Goal: Information Seeking & Learning: Learn about a topic

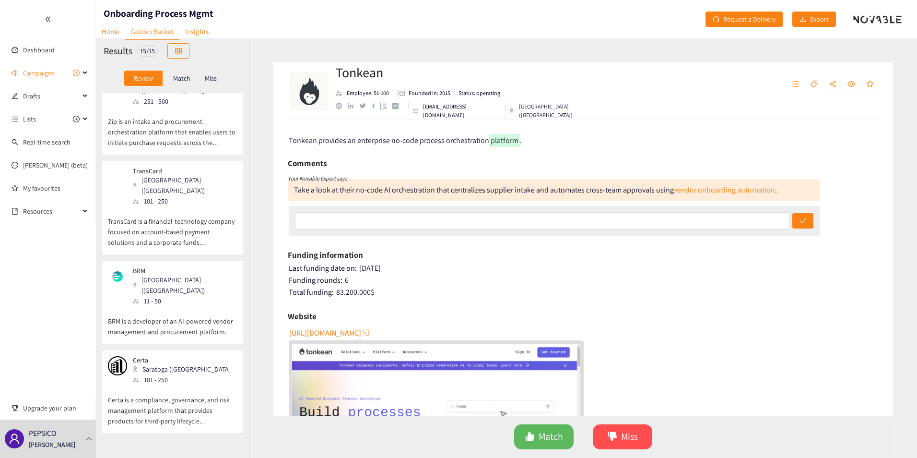
scroll to position [240, 0]
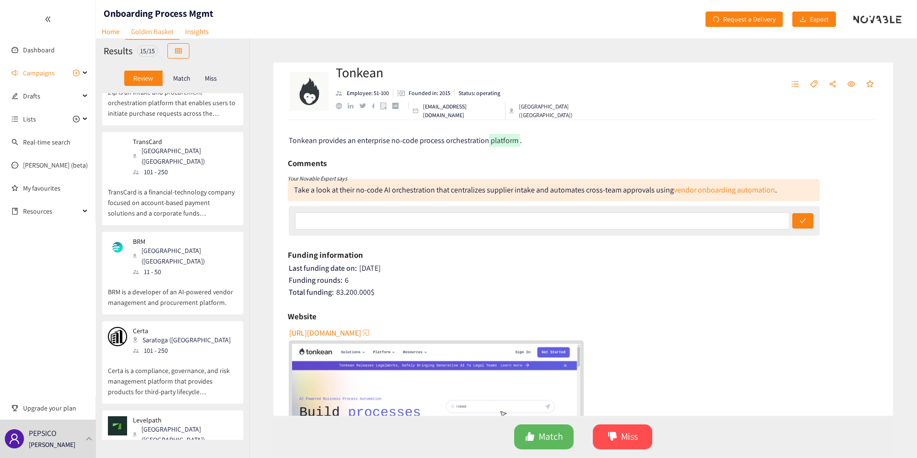
click at [204, 79] on p "Certa is a compliance, governance, and risk management platform that provides p…" at bounding box center [173, 375] width 130 height 41
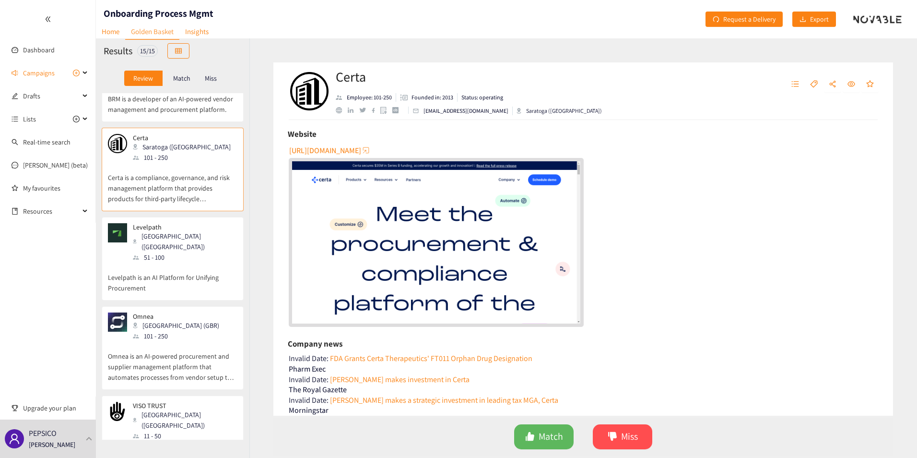
scroll to position [432, 0]
click at [176, 79] on div "51 - 100" at bounding box center [185, 258] width 104 height 11
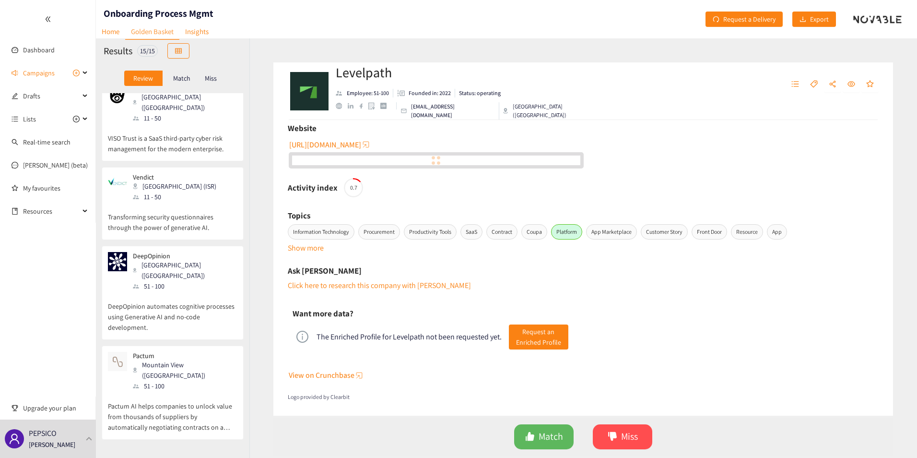
scroll to position [747, 0]
click at [178, 79] on div "Mountain View ([GEOGRAPHIC_DATA])" at bounding box center [185, 372] width 104 height 21
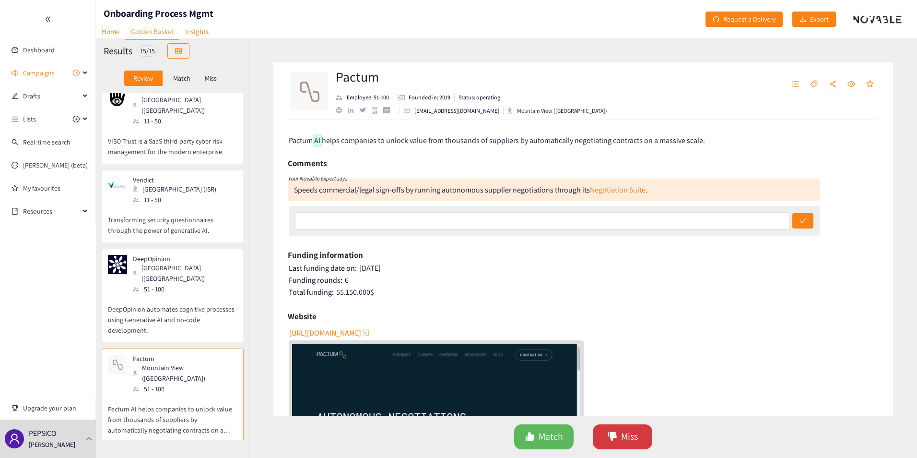
click at [236, 79] on icon "dislike" at bounding box center [613, 436] width 10 height 10
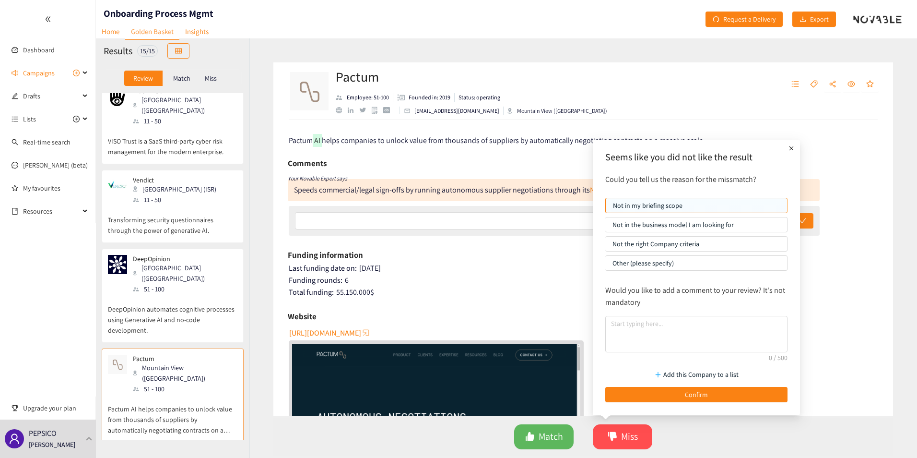
click at [236, 79] on p "Not the right Company criteria" at bounding box center [696, 244] width 167 height 14
click at [236, 79] on input "Not the right Company criteria" at bounding box center [605, 246] width 0 height 0
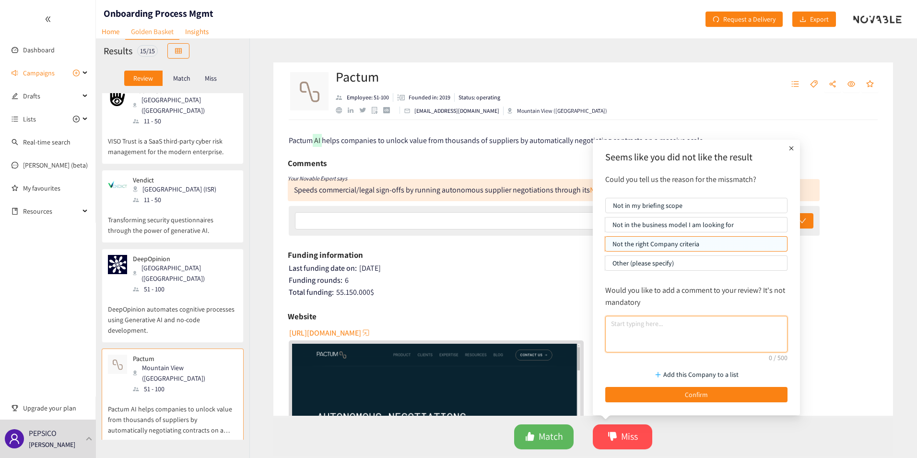
click at [236, 79] on textarea at bounding box center [696, 334] width 182 height 36
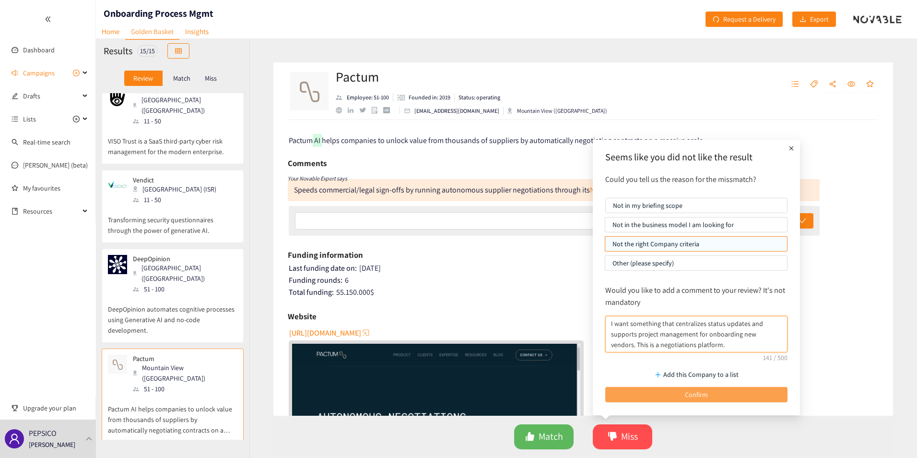
type textarea "I want something that centralizes status updates and supports project managemen…"
click at [236, 79] on button "Confirm" at bounding box center [696, 394] width 182 height 15
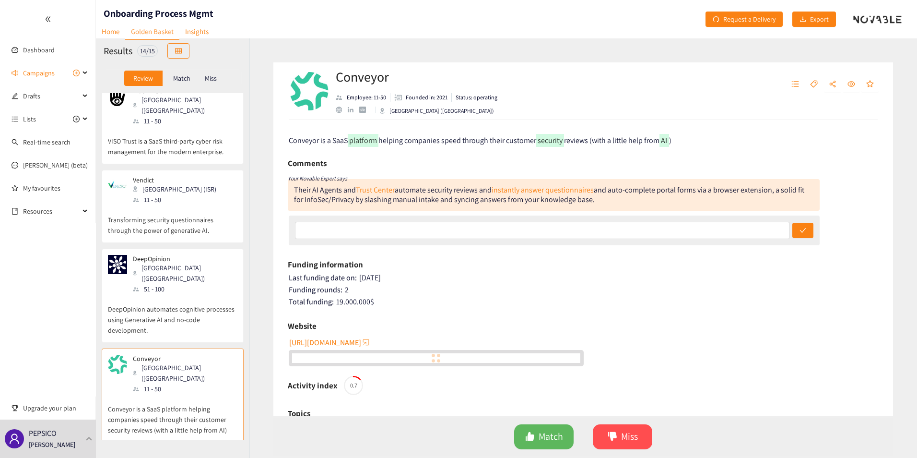
click at [166, 79] on p "DeepOpinion automates cognitive processes using Generative AI and no-code devel…" at bounding box center [173, 314] width 130 height 41
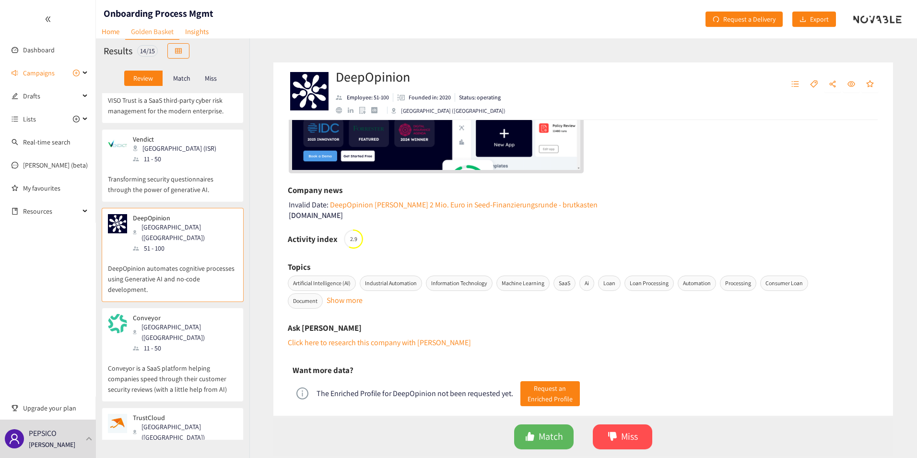
scroll to position [850, 0]
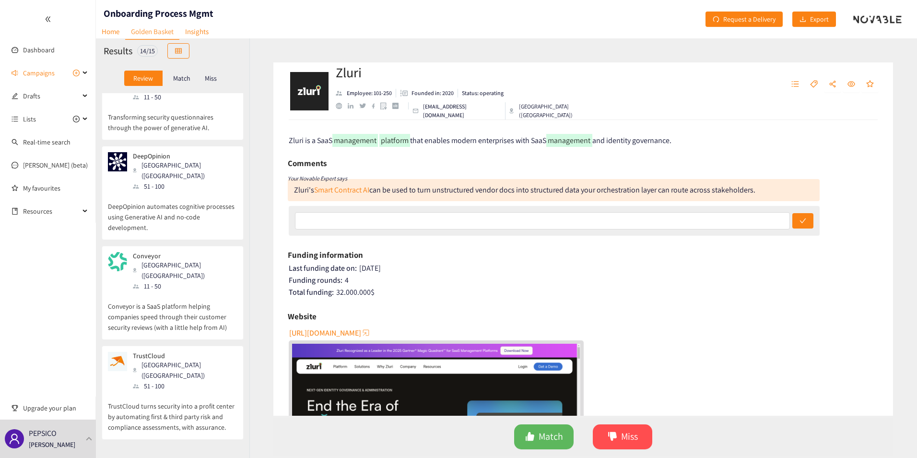
click at [174, 79] on p "TrustCloud turns security into a profit center by automating first & third part…" at bounding box center [173, 411] width 130 height 41
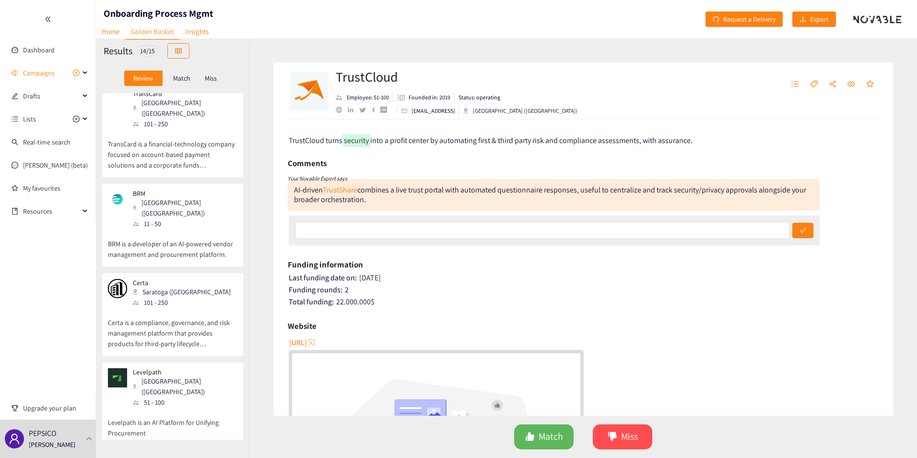
scroll to position [192, 0]
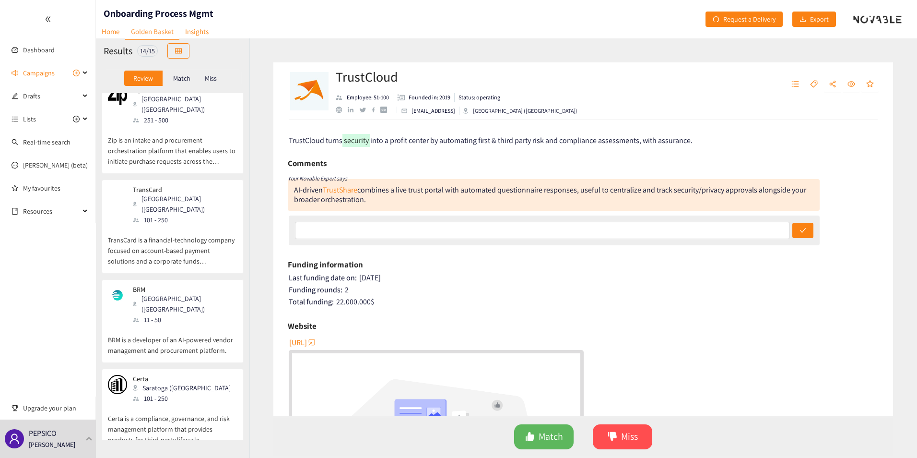
click at [185, 79] on p "TransCard is a financial-technology company focused on account-based payment so…" at bounding box center [173, 245] width 130 height 41
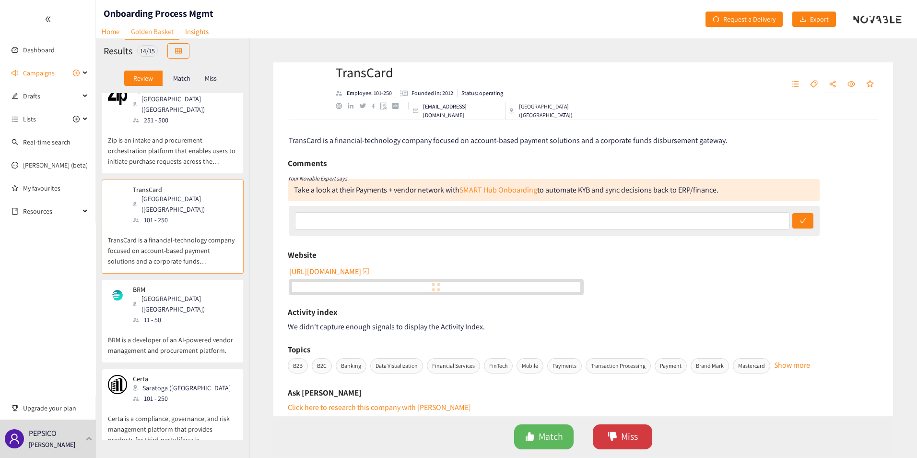
click at [236, 79] on icon "dislike" at bounding box center [613, 436] width 10 height 10
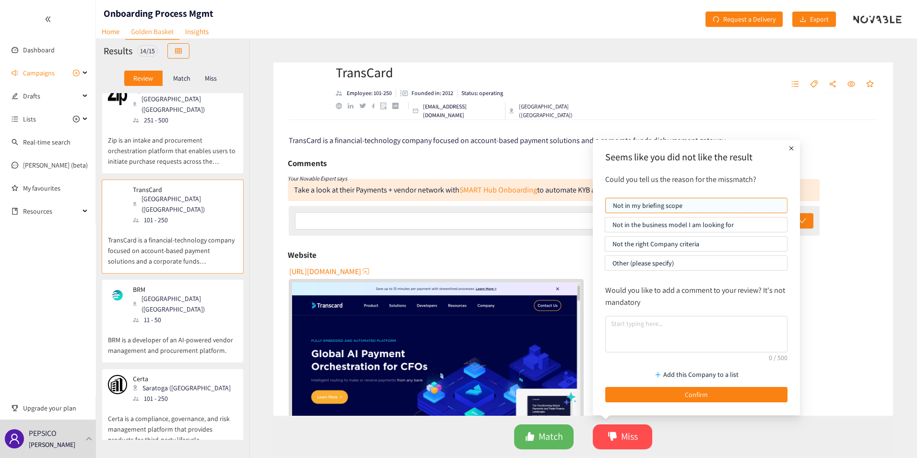
click at [236, 79] on p "Not the right Company criteria" at bounding box center [696, 244] width 167 height 14
click at [236, 79] on input "Not the right Company criteria" at bounding box center [605, 246] width 0 height 0
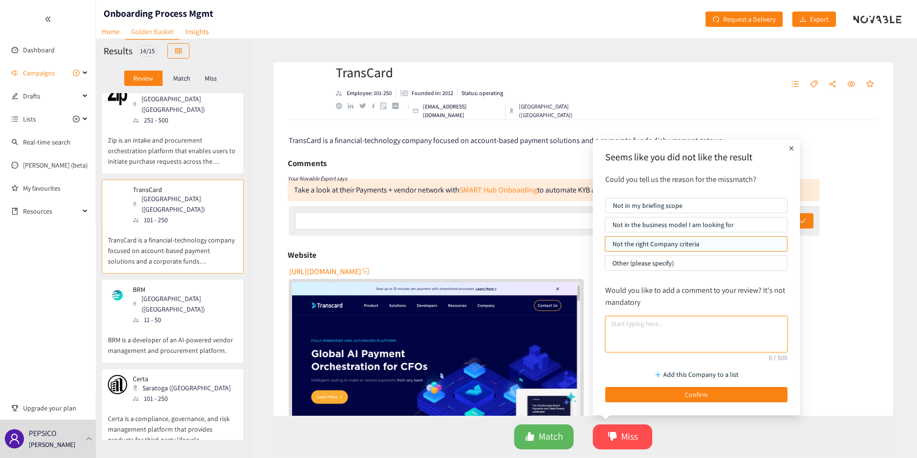
click at [236, 79] on textarea at bounding box center [696, 334] width 182 height 36
type textarea "N"
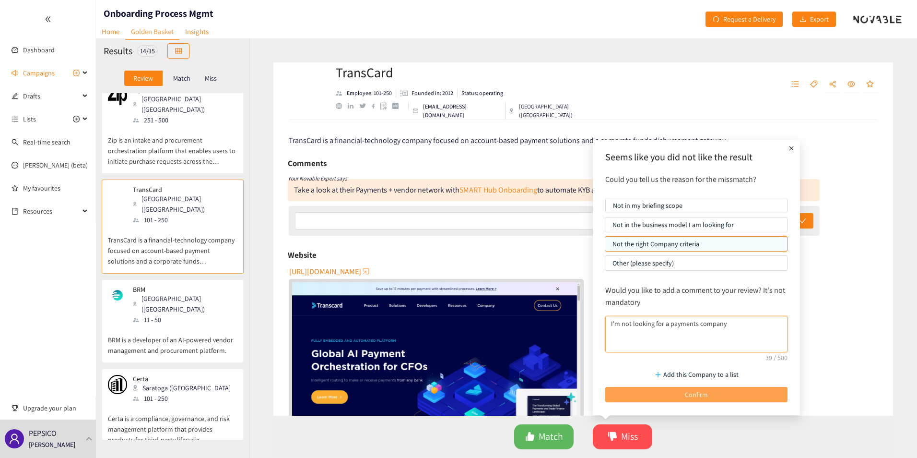
type textarea "I'm not looking for a payments company"
click at [236, 79] on button "Confirm" at bounding box center [696, 394] width 182 height 15
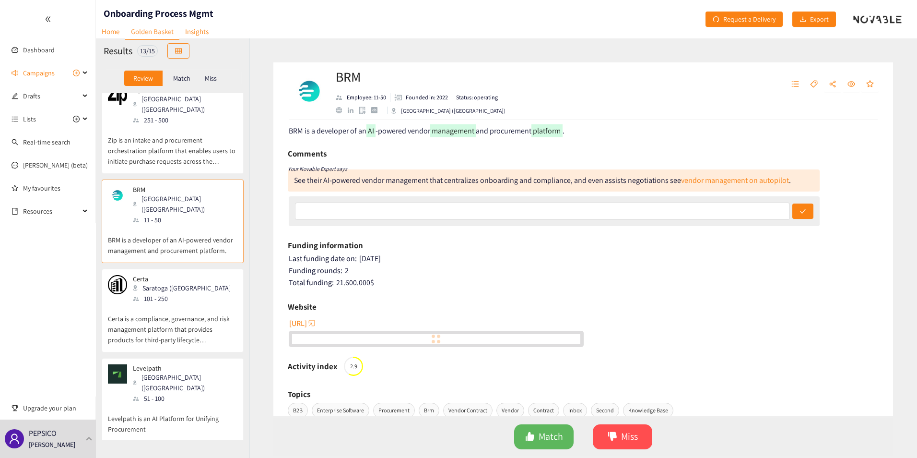
scroll to position [0, 0]
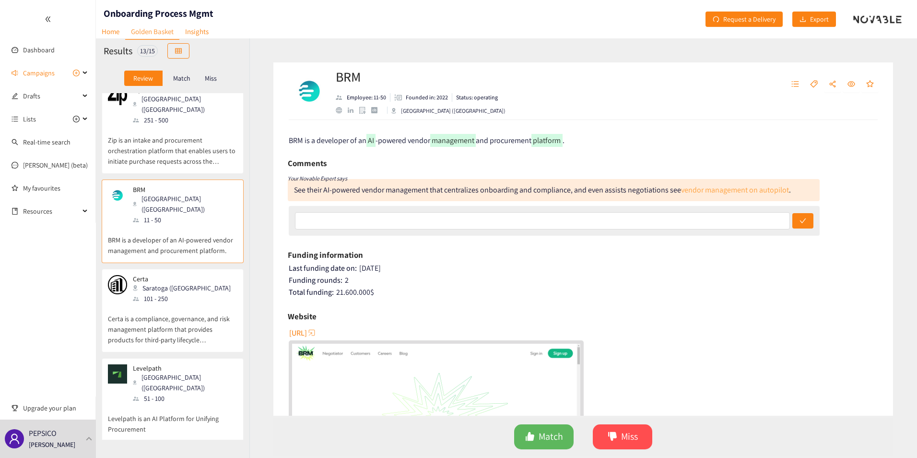
click at [236, 79] on link "vendor management on autopilot" at bounding box center [735, 190] width 108 height 10
